Goal: Task Accomplishment & Management: Manage account settings

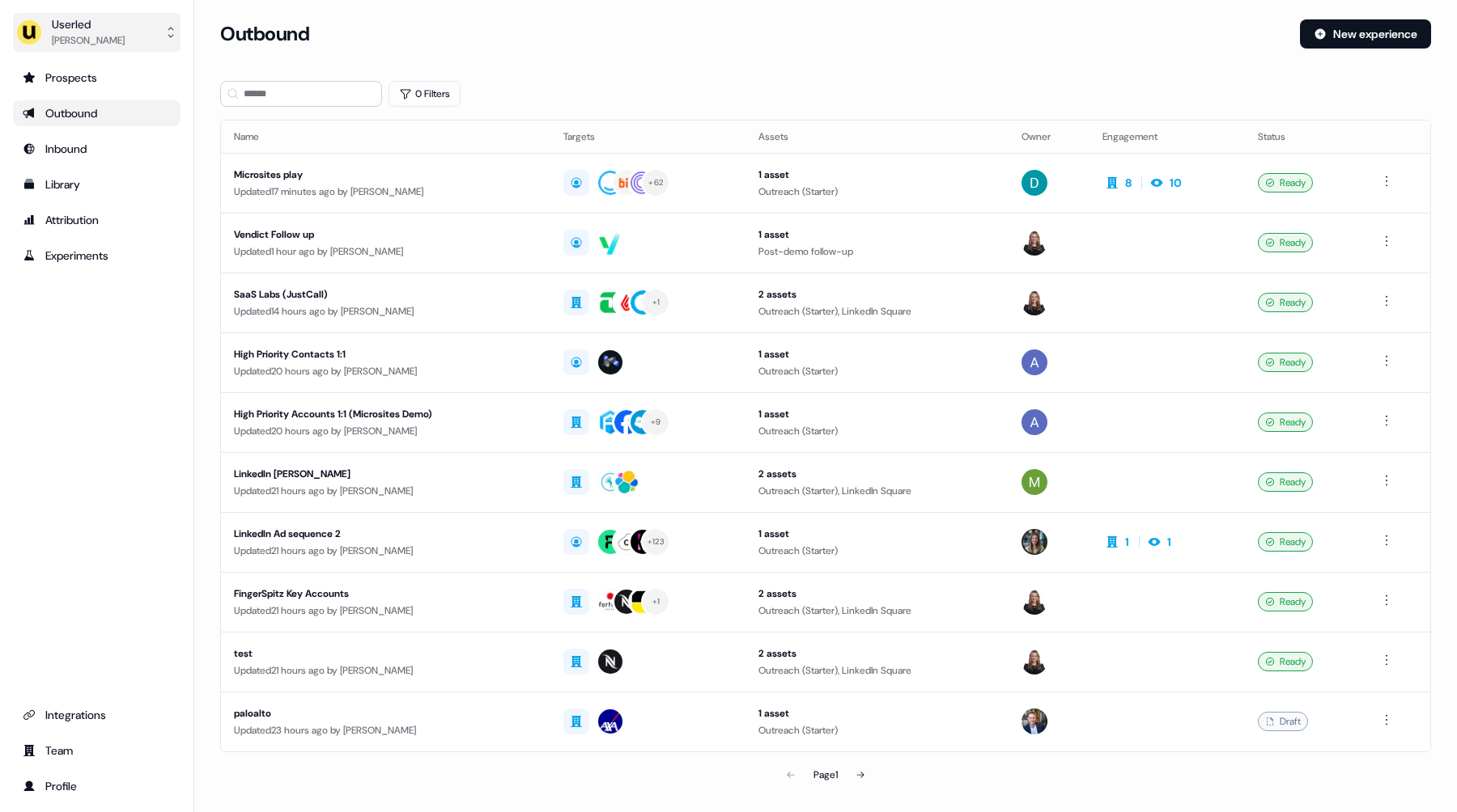
click at [78, 45] on div "Oliver Grogan" at bounding box center [88, 40] width 73 height 16
click at [93, 80] on div "Impersonate (Admin)" at bounding box center [96, 76] width 153 height 29
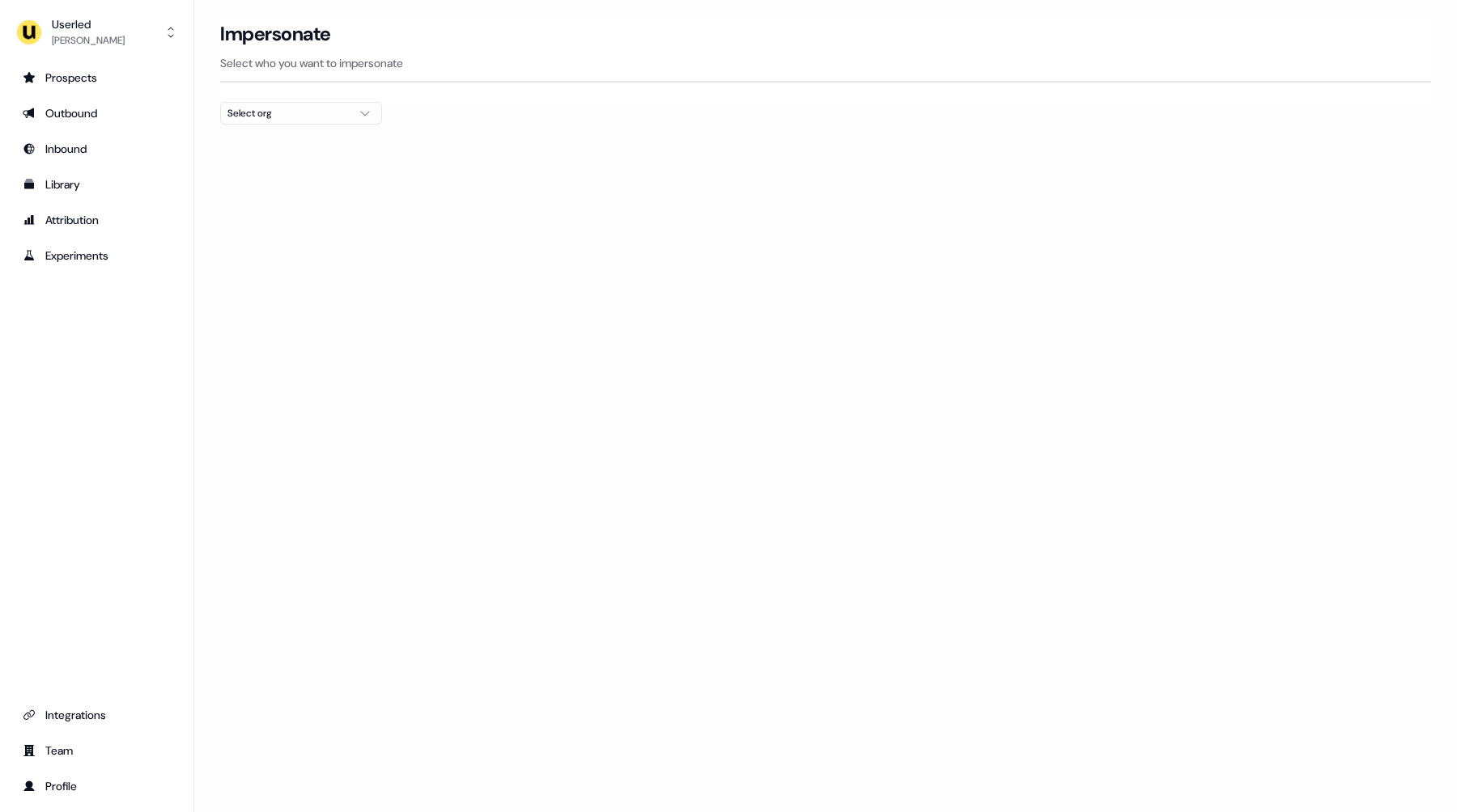
click at [341, 114] on div "Select org" at bounding box center [288, 113] width 122 height 16
type input "*****"
click at [279, 181] on div "nPlan" at bounding box center [300, 171] width 160 height 26
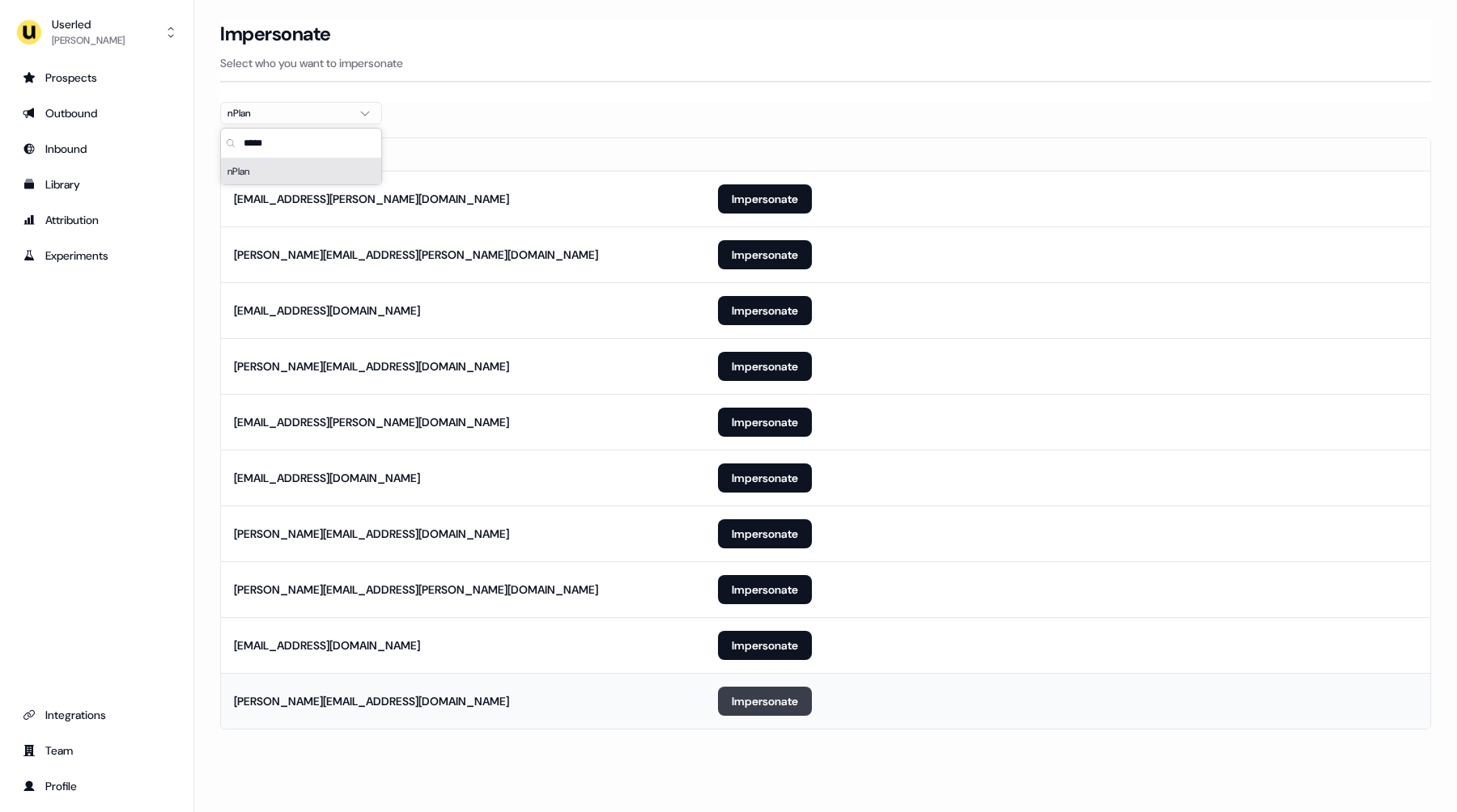
click at [758, 702] on button "Impersonate" at bounding box center [765, 701] width 94 height 29
